Goal: Transaction & Acquisition: Purchase product/service

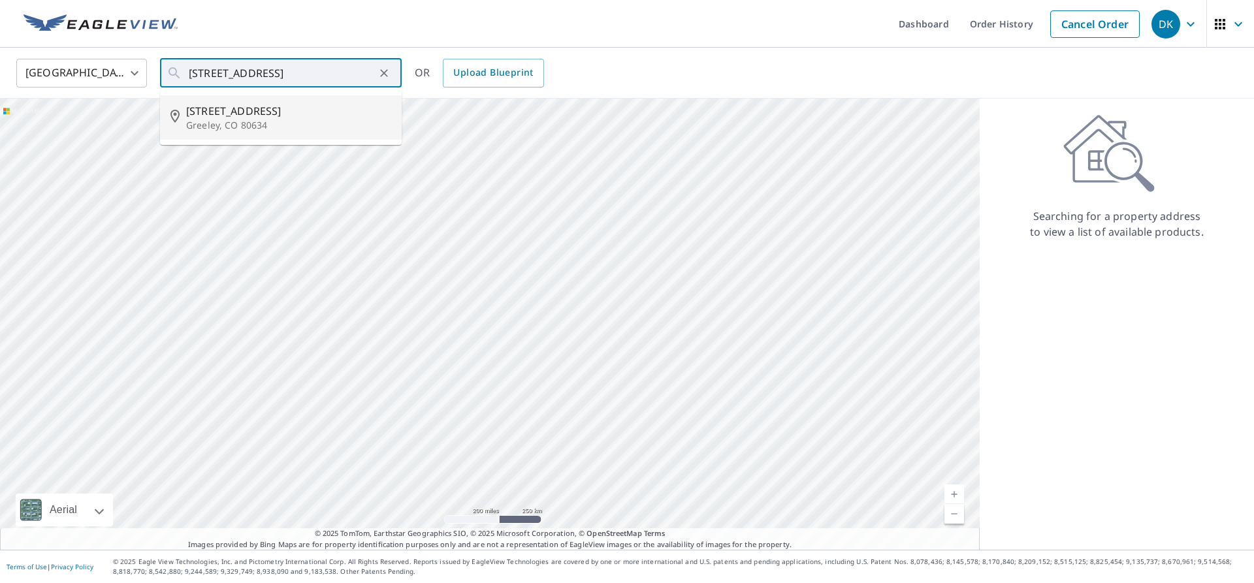
click at [250, 112] on span "[STREET_ADDRESS]" at bounding box center [288, 111] width 205 height 16
type input "[STREET_ADDRESS]"
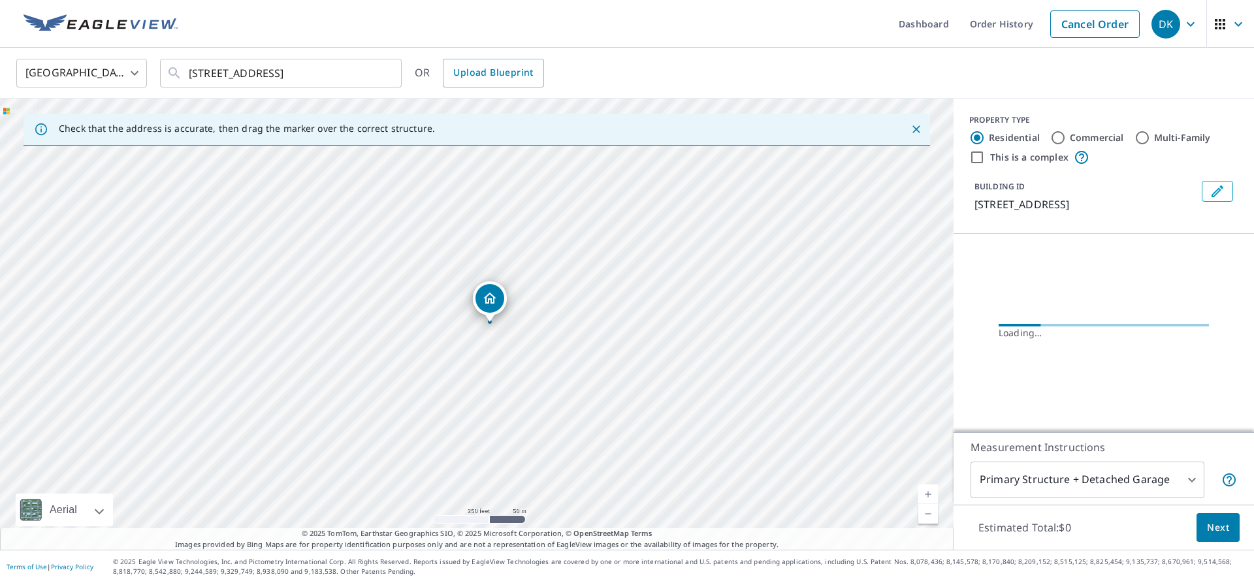
click at [1229, 524] on button "Next" at bounding box center [1218, 527] width 43 height 29
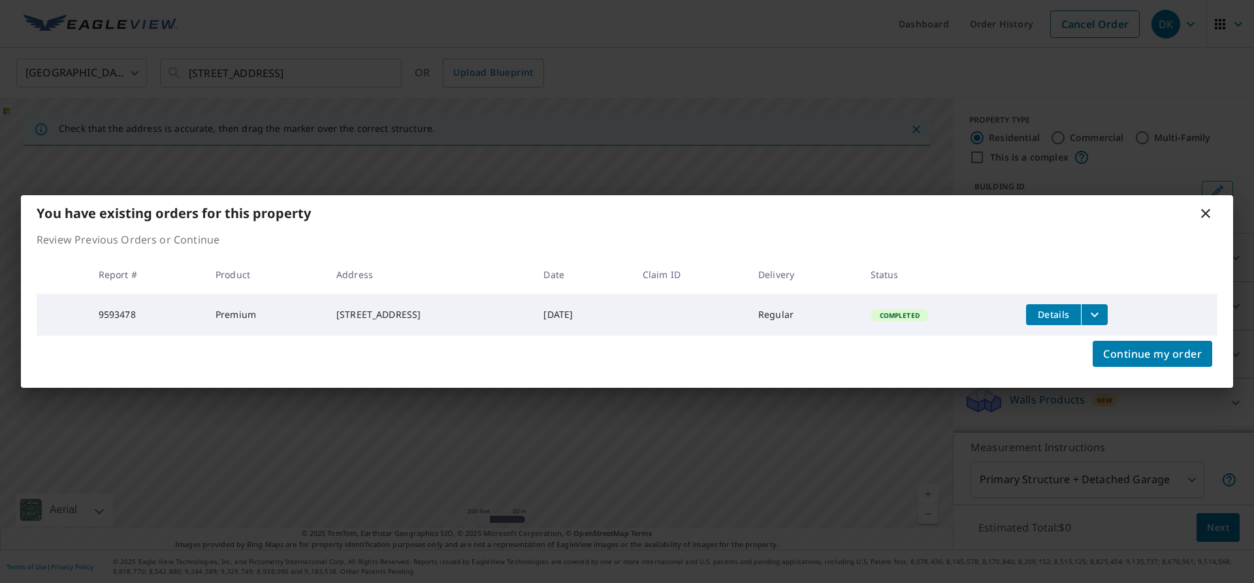
click at [748, 334] on td at bounding box center [690, 315] width 116 height 42
click at [1206, 209] on icon at bounding box center [1206, 214] width 16 height 16
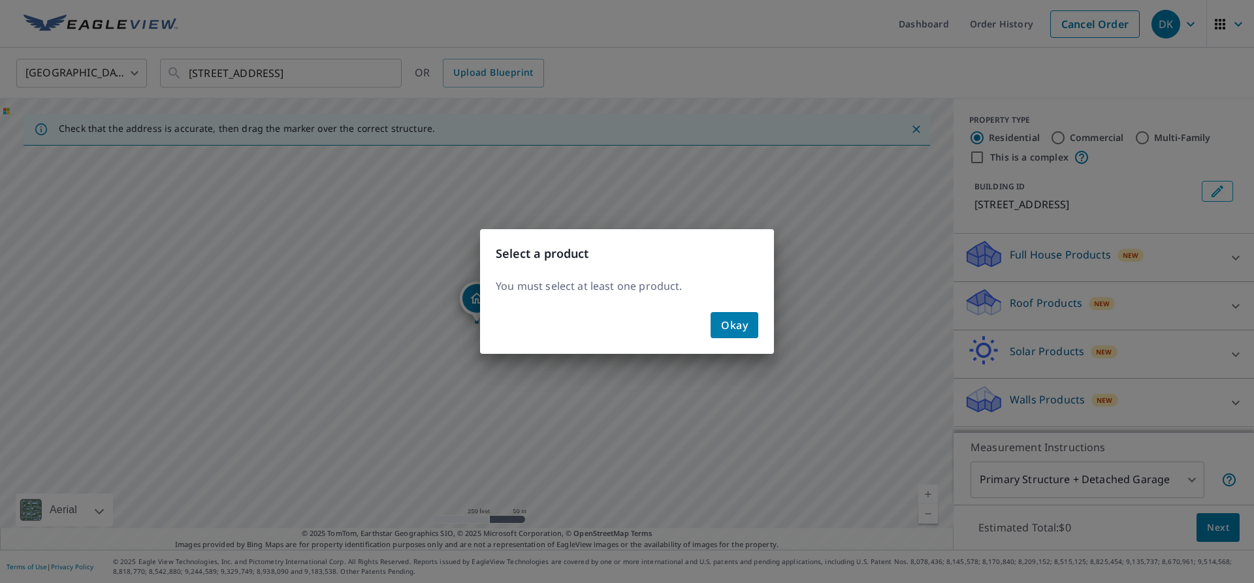
click at [753, 329] on button "Okay" at bounding box center [735, 325] width 48 height 26
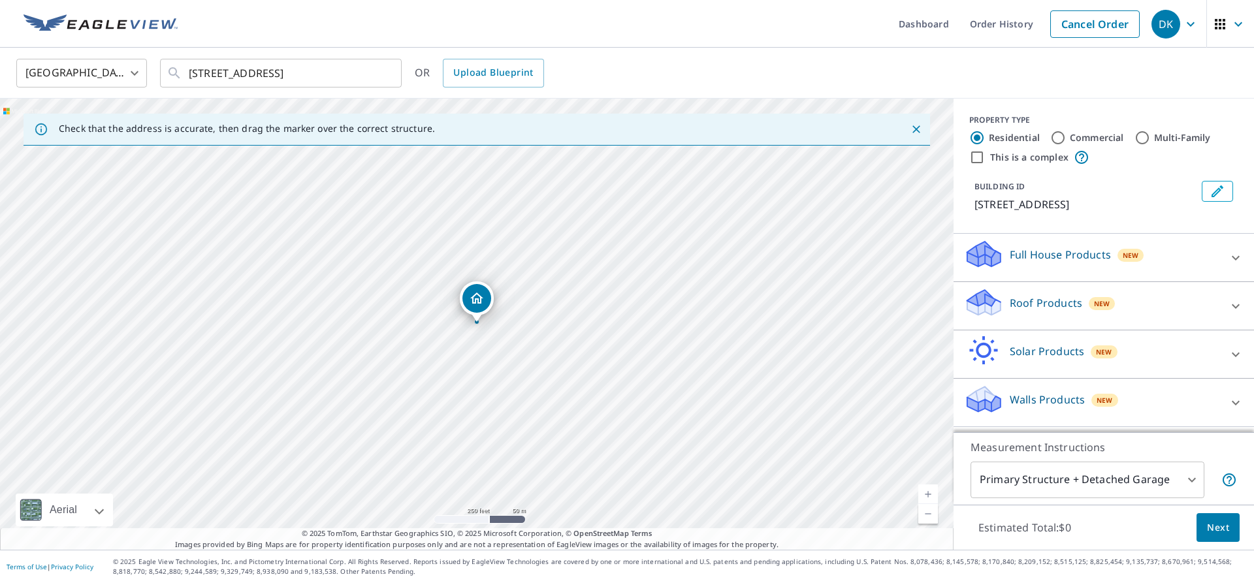
click at [1059, 307] on p "Roof Products" at bounding box center [1046, 303] width 73 height 16
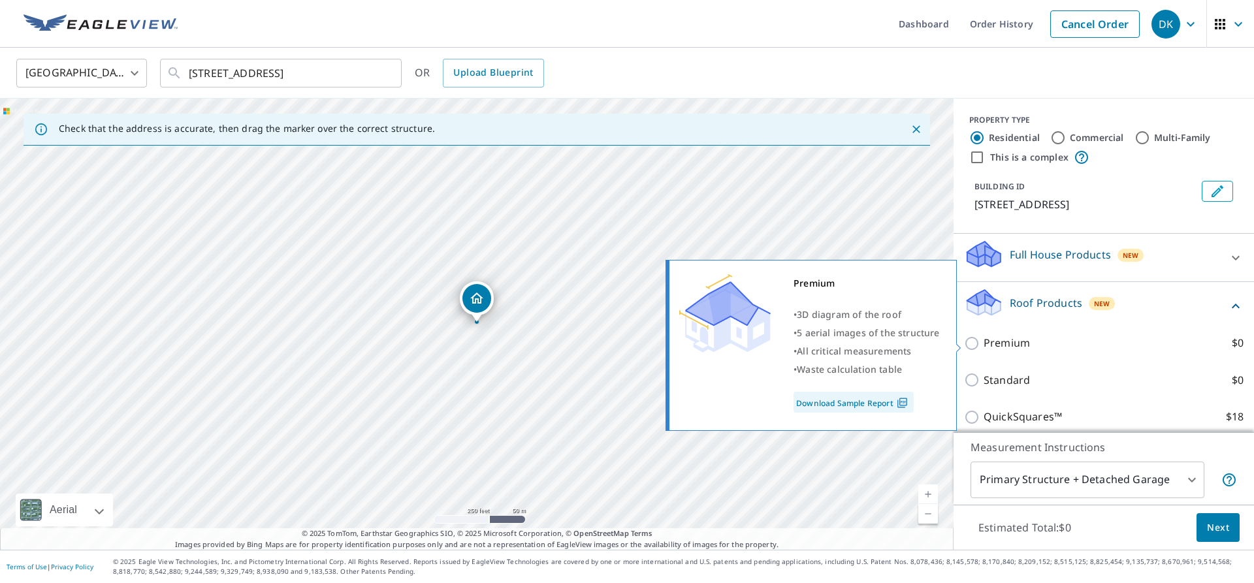
click at [1019, 347] on p "Premium" at bounding box center [1007, 343] width 46 height 16
click at [984, 347] on input "Premium $0" at bounding box center [974, 344] width 20 height 16
checkbox input "true"
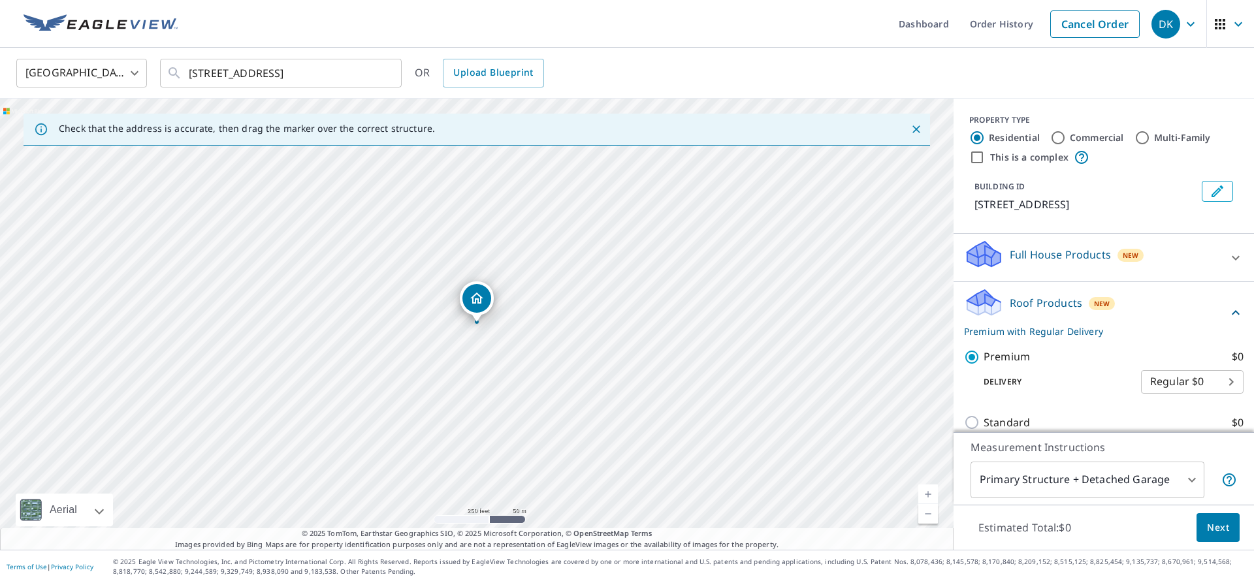
click at [1226, 526] on span "Next" at bounding box center [1218, 528] width 22 height 16
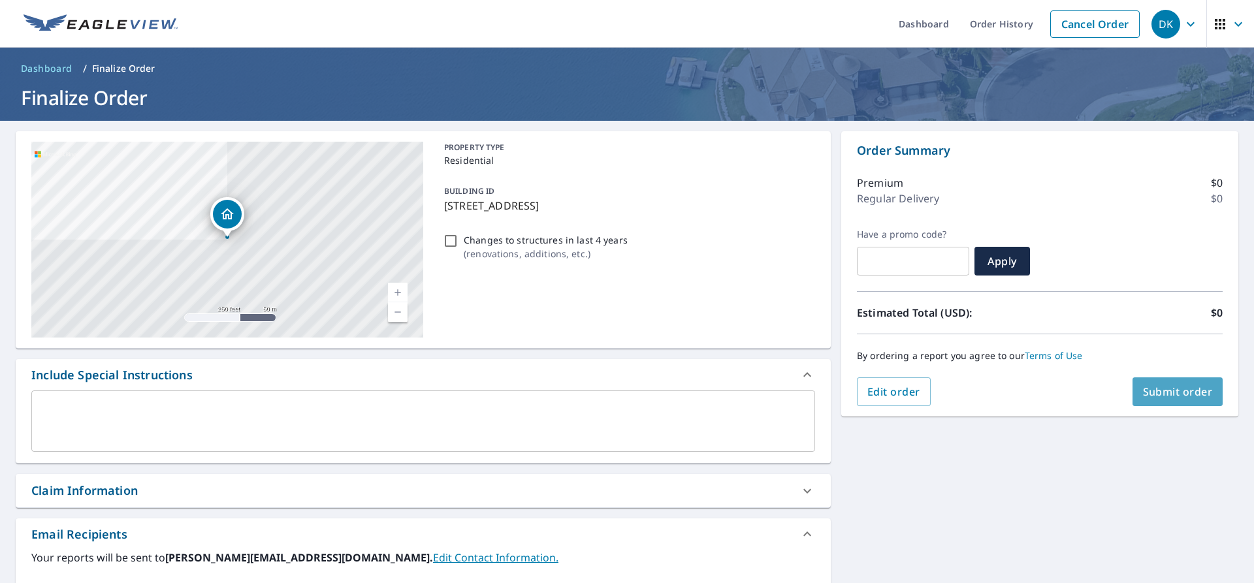
click at [1184, 400] on button "Submit order" at bounding box center [1178, 392] width 91 height 29
checkbox input "true"
